Goal: Check status: Check status

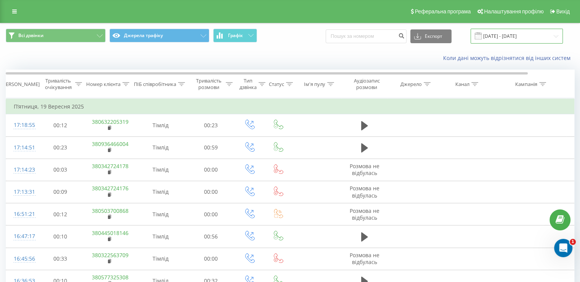
click at [497, 36] on input "[DATE] - [DATE]" at bounding box center [517, 36] width 92 height 15
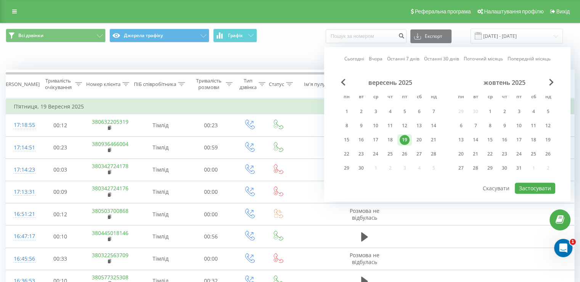
click at [355, 63] on div "Сьогодні Вчора Останні 7 днів Останні 30 днів Поточний місяць Попередній місяць…" at bounding box center [447, 124] width 247 height 154
click at [356, 56] on link "Сьогодні" at bounding box center [355, 58] width 20 height 7
click at [343, 140] on div "15" at bounding box center [347, 140] width 10 height 10
click at [541, 184] on button "Застосувати" at bounding box center [535, 187] width 40 height 11
type input "[DATE] - [DATE]"
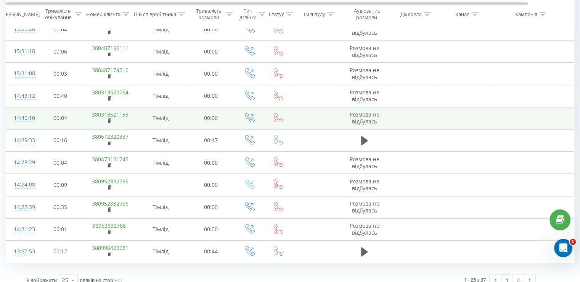
scroll to position [414, 0]
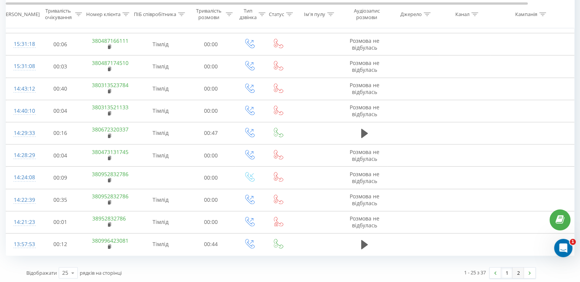
click at [514, 269] on link "2" at bounding box center [518, 272] width 11 height 11
click at [507, 272] on link "1" at bounding box center [506, 271] width 11 height 11
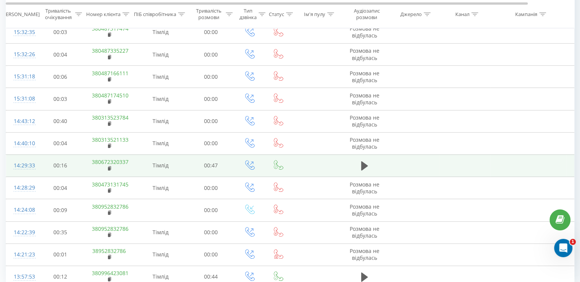
scroll to position [414, 0]
